Goal: Task Accomplishment & Management: Manage account settings

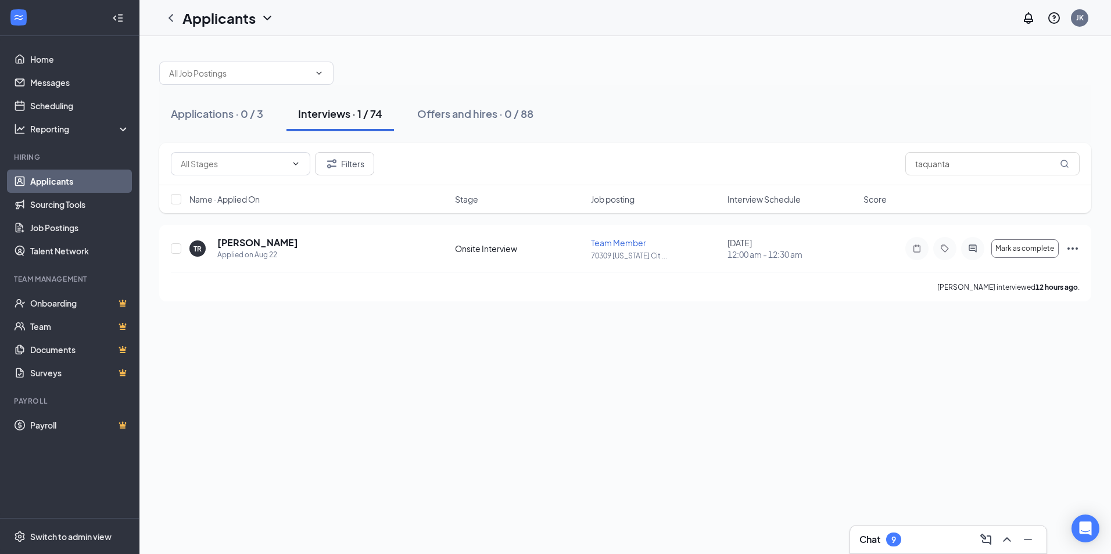
click at [335, 115] on div "Interviews · 1 / 74" at bounding box center [340, 113] width 84 height 15
type input "t"
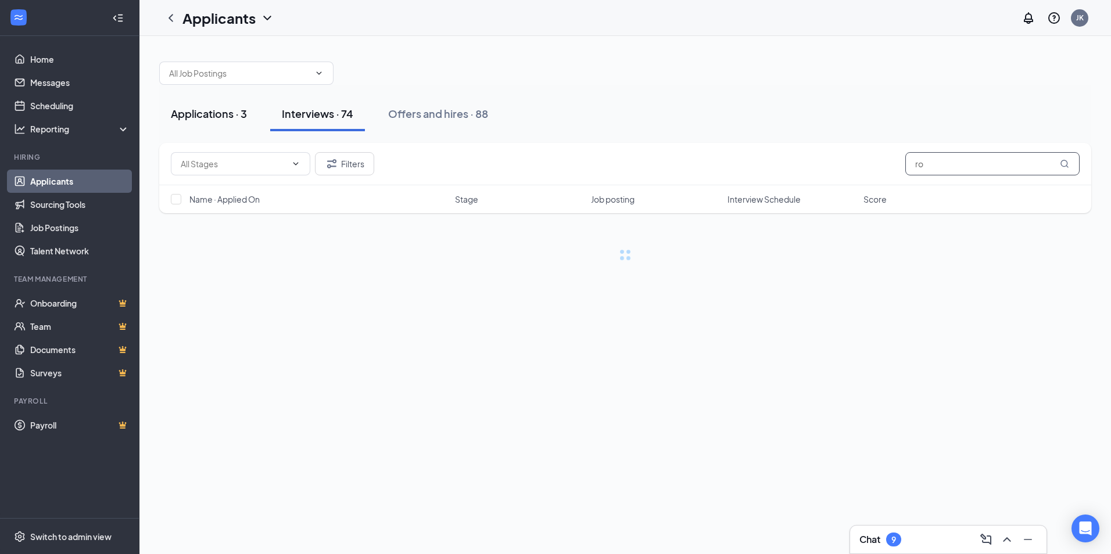
type input "ro"
click at [205, 113] on div "Applications · 3" at bounding box center [209, 113] width 76 height 15
click at [202, 118] on div "Applications · 3" at bounding box center [209, 113] width 76 height 15
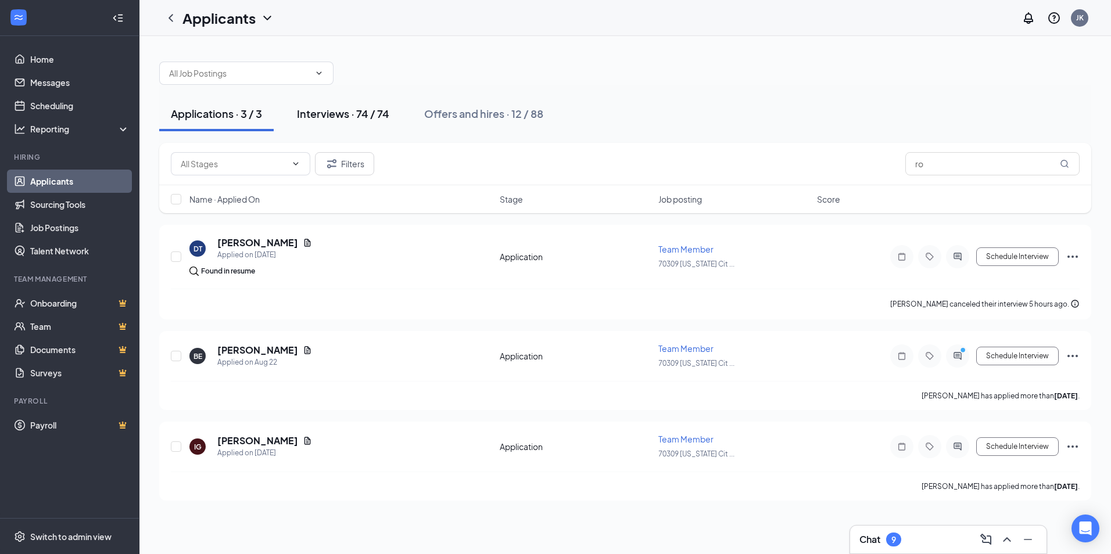
click at [324, 113] on div "Interviews · 74 / 74" at bounding box center [343, 113] width 92 height 15
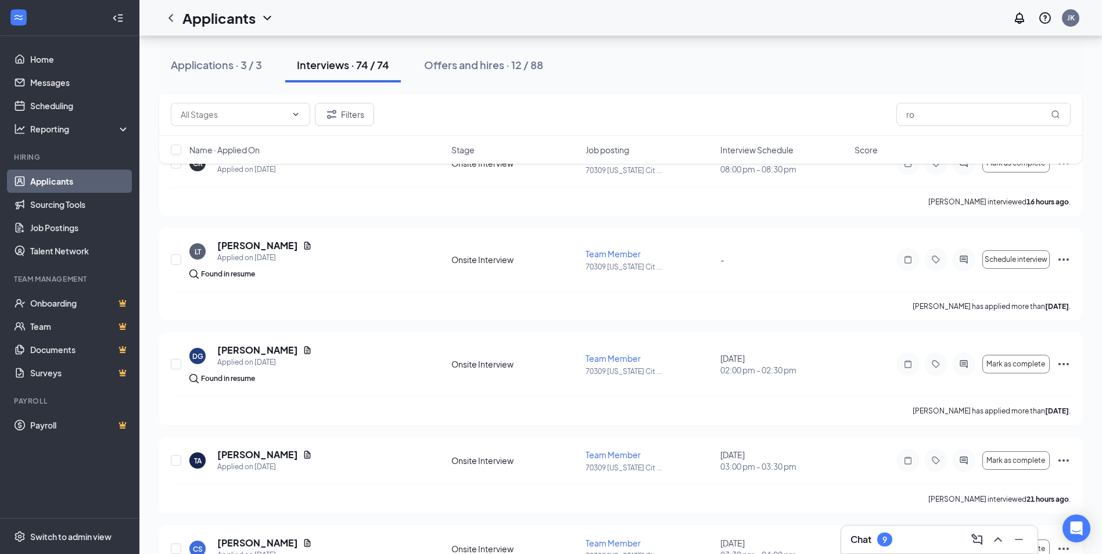
scroll to position [1685, 0]
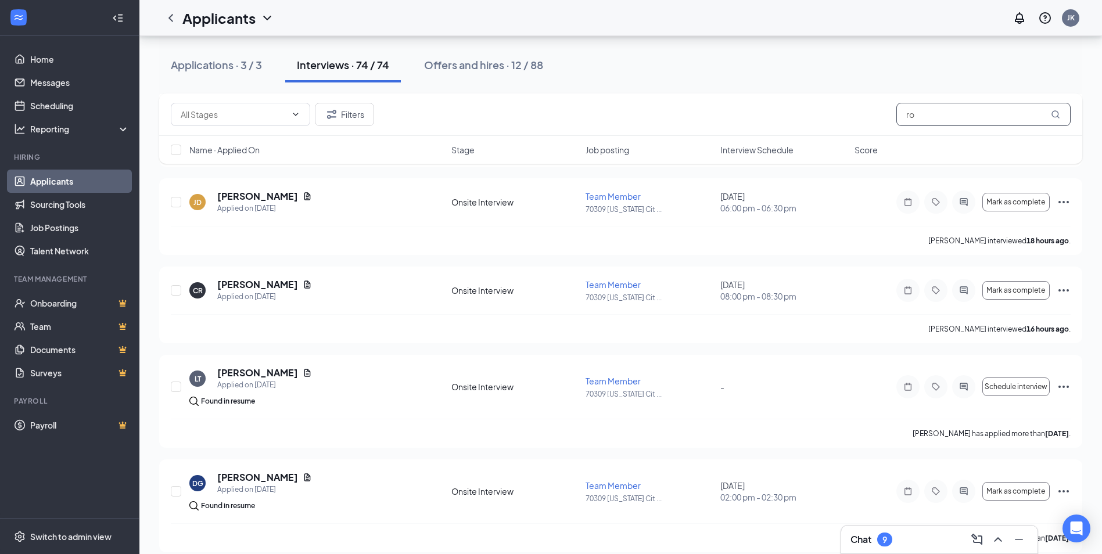
click at [1055, 112] on icon "MagnifyingGlass" at bounding box center [1055, 114] width 9 height 9
drag, startPoint x: 811, startPoint y: 105, endPoint x: 897, endPoint y: 107, distance: 86.0
click at [812, 105] on div "Filters ro" at bounding box center [621, 114] width 900 height 23
click at [939, 112] on input "ro" at bounding box center [984, 114] width 174 height 23
type input "r"
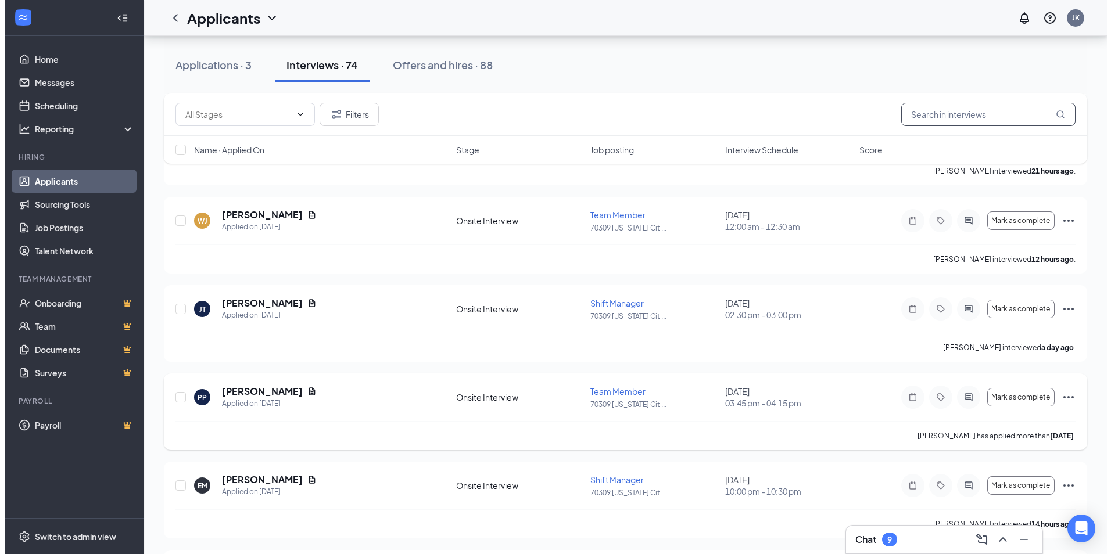
scroll to position [2556, 0]
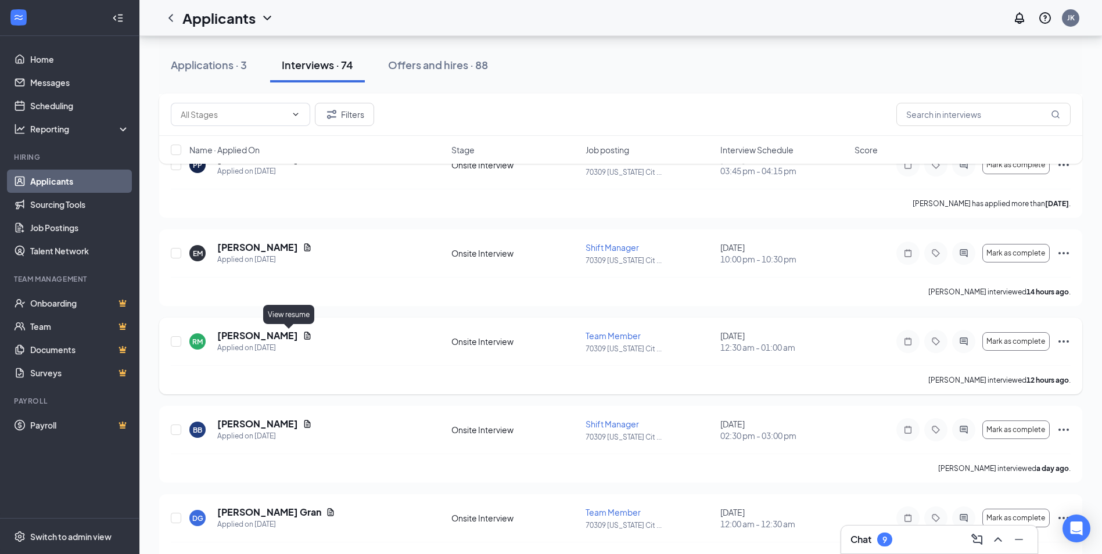
click at [303, 335] on icon "Document" at bounding box center [307, 335] width 9 height 9
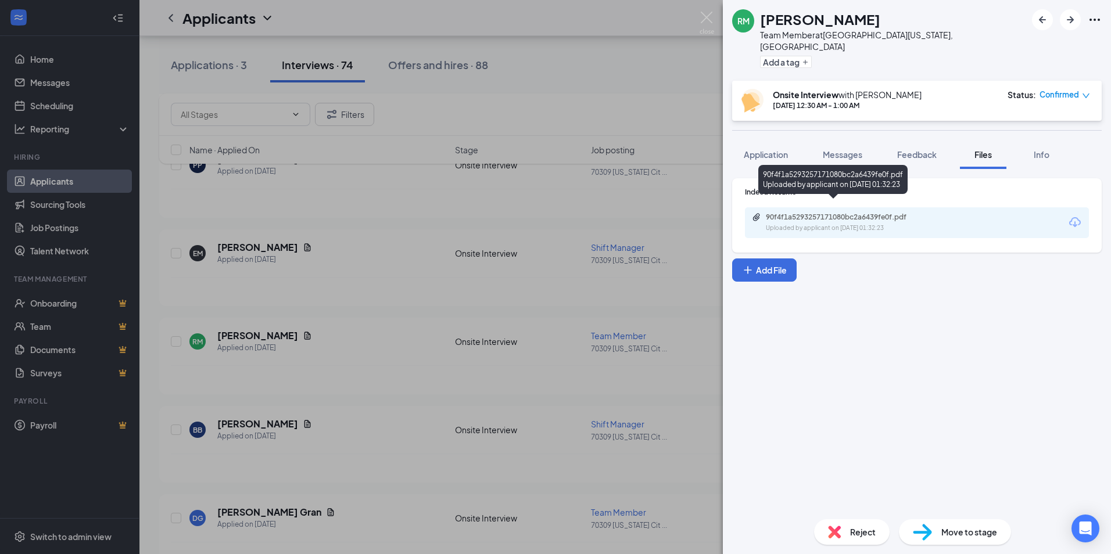
click at [793, 213] on div "90f4f1a5293257171080bc2a6439fe0f.pdf" at bounding box center [847, 217] width 163 height 9
